Goal: Transaction & Acquisition: Purchase product/service

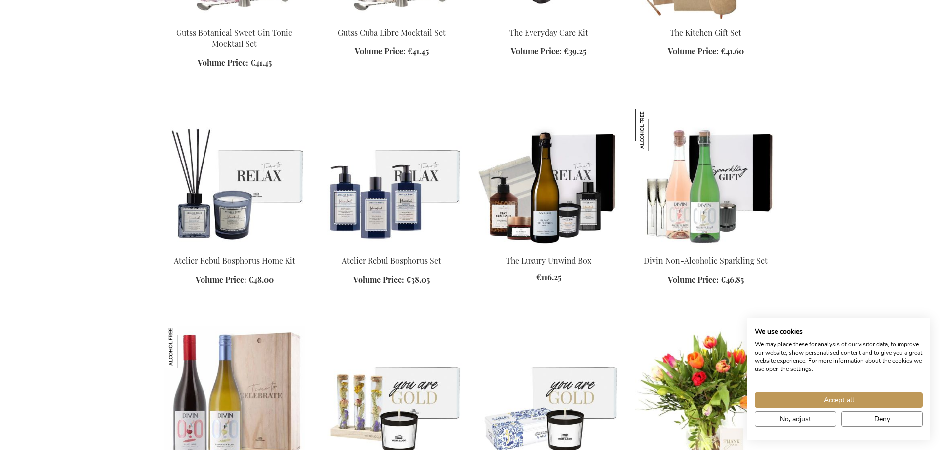
scroll to position [1246, 0]
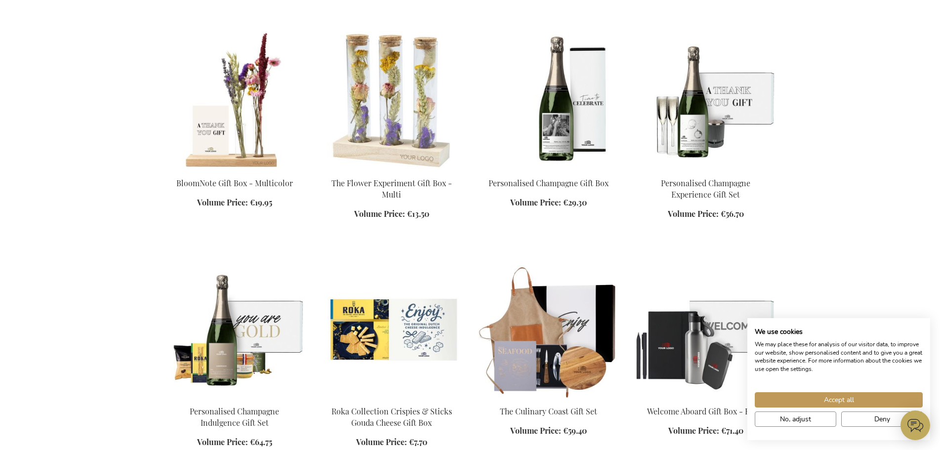
scroll to position [1752, 0]
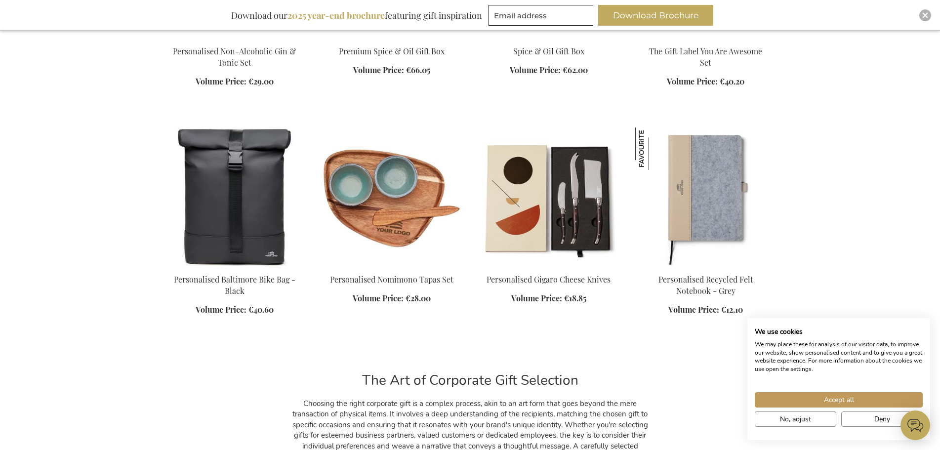
scroll to position [4172, 0]
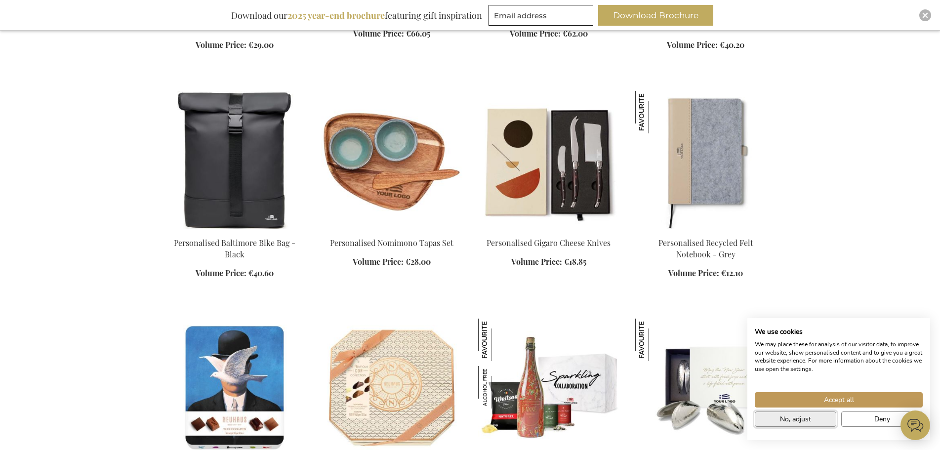
click at [816, 423] on button "No, adjust" at bounding box center [796, 419] width 82 height 15
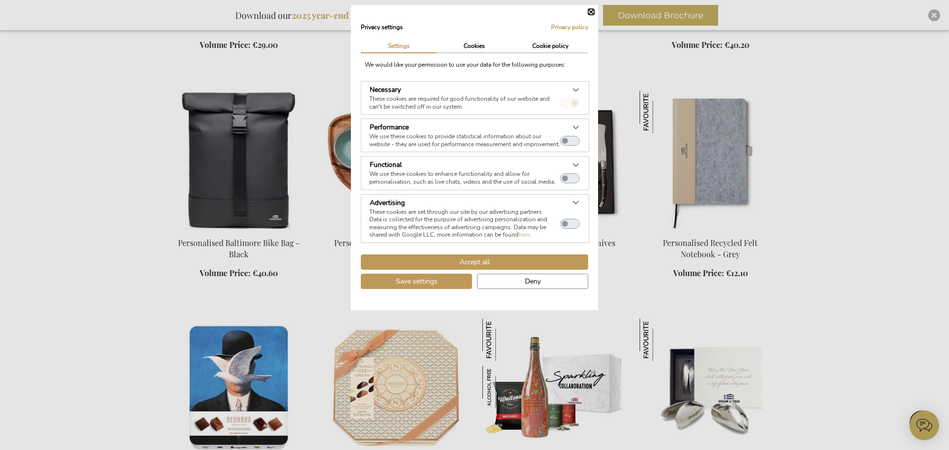
drag, startPoint x: 948, startPoint y: 374, endPoint x: 929, endPoint y: 404, distance: 35.5
click at [598, 310] on dialog "Privacy settings Privacy policy | Settings Cookies Cookie policy We would like …" at bounding box center [474, 157] width 247 height 305
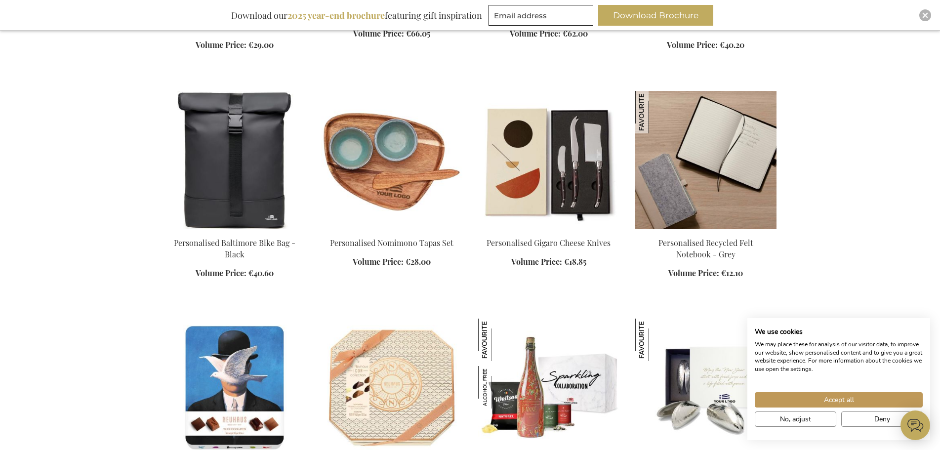
click at [719, 272] on div "Add to Cart" at bounding box center [705, 264] width 141 height 53
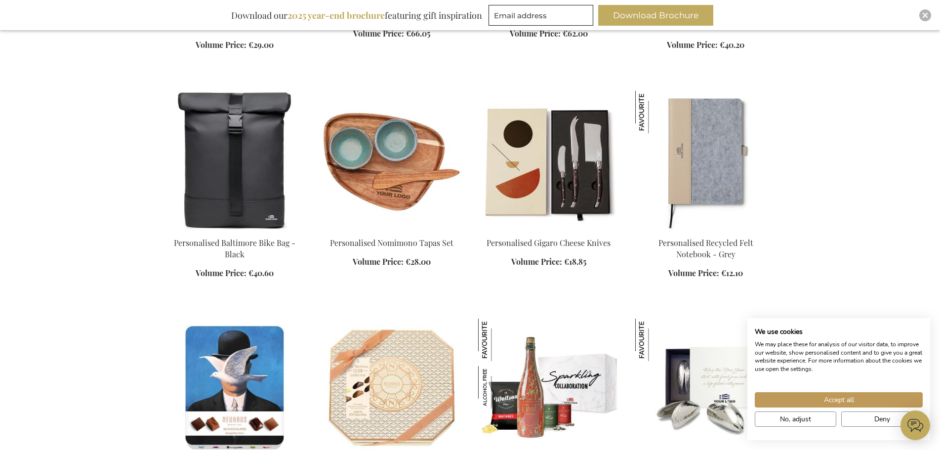
drag, startPoint x: 881, startPoint y: 268, endPoint x: 901, endPoint y: 268, distance: 19.3
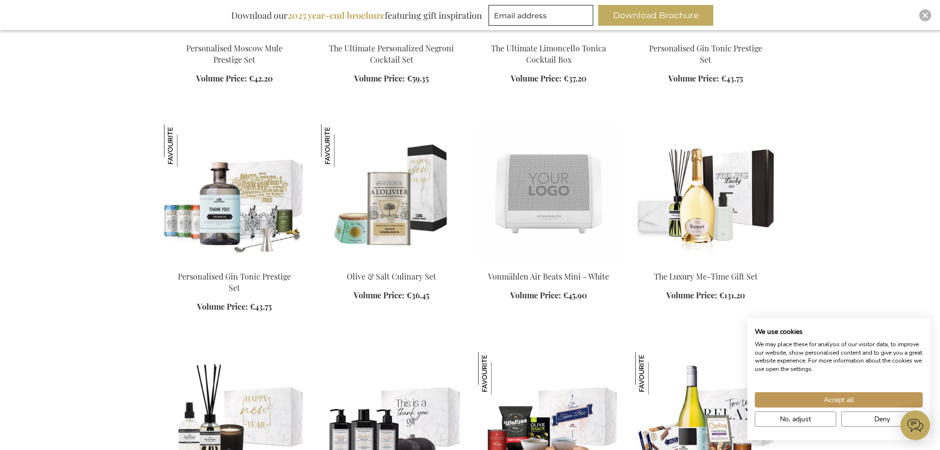
scroll to position [5812, 0]
